Goal: Download file/media

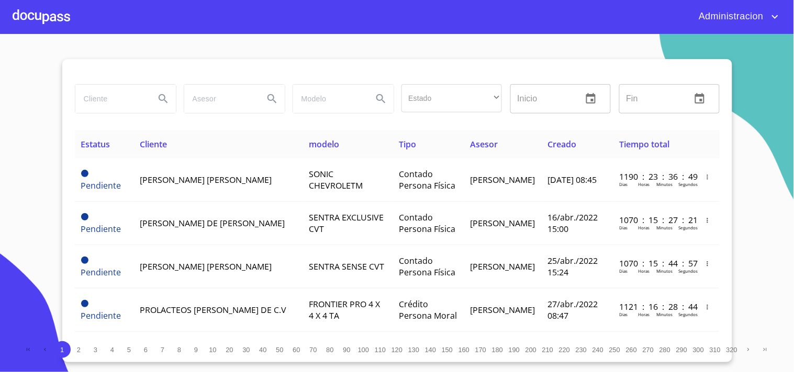
click at [123, 100] on input "search" at bounding box center [110, 99] width 71 height 28
type input "C"
type input "[PERSON_NAME]"
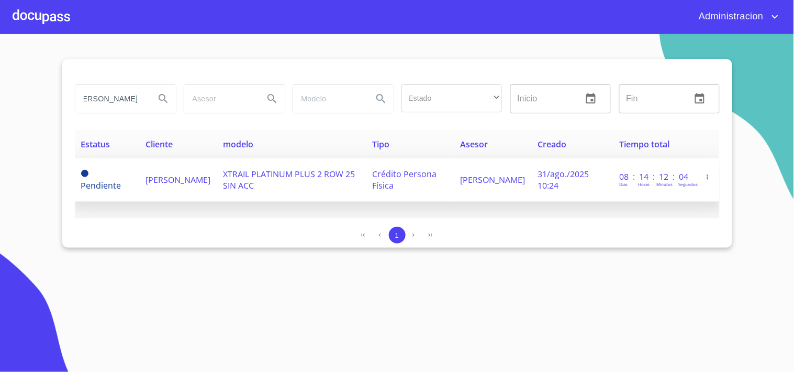
click at [499, 180] on span "[PERSON_NAME]" at bounding box center [492, 180] width 65 height 12
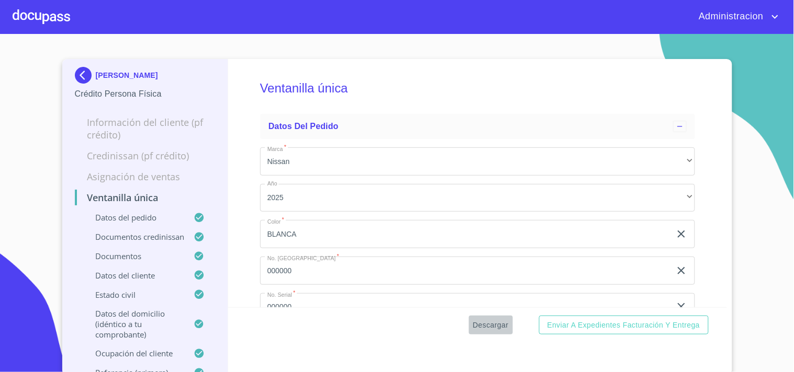
click at [478, 325] on span "Descargar" at bounding box center [491, 325] width 36 height 13
